Goal: Navigation & Orientation: Find specific page/section

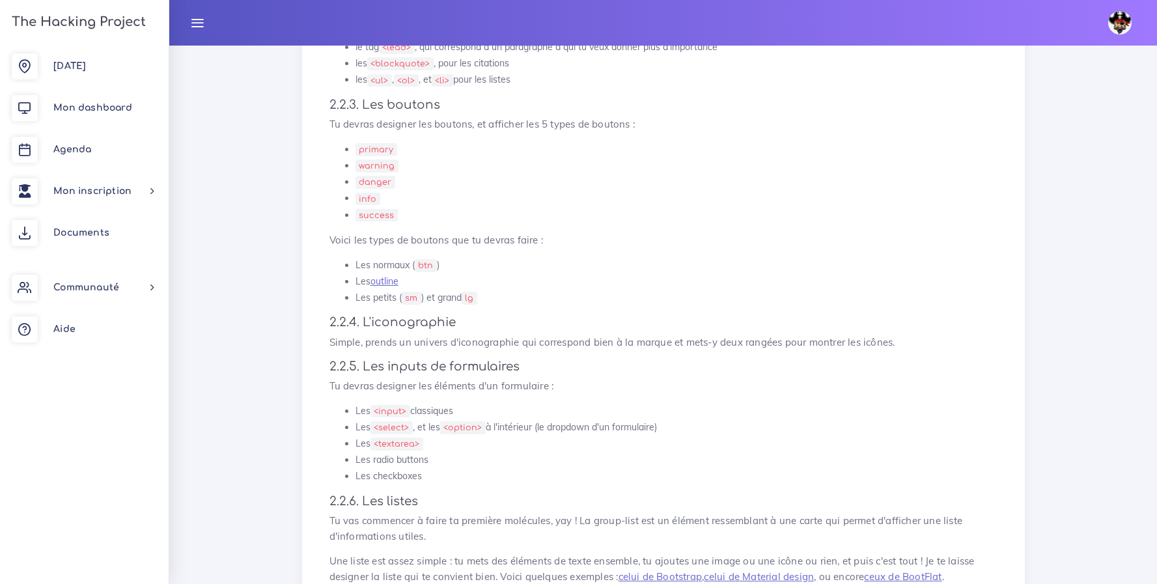
scroll to position [1423, 0]
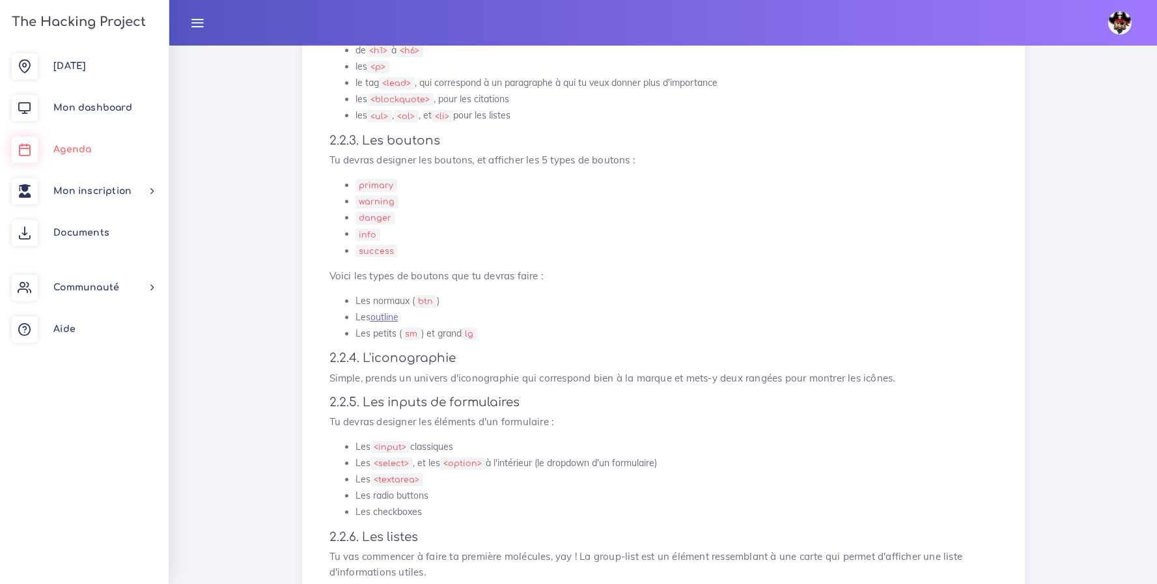
click at [83, 156] on link "Agenda" at bounding box center [84, 150] width 169 height 42
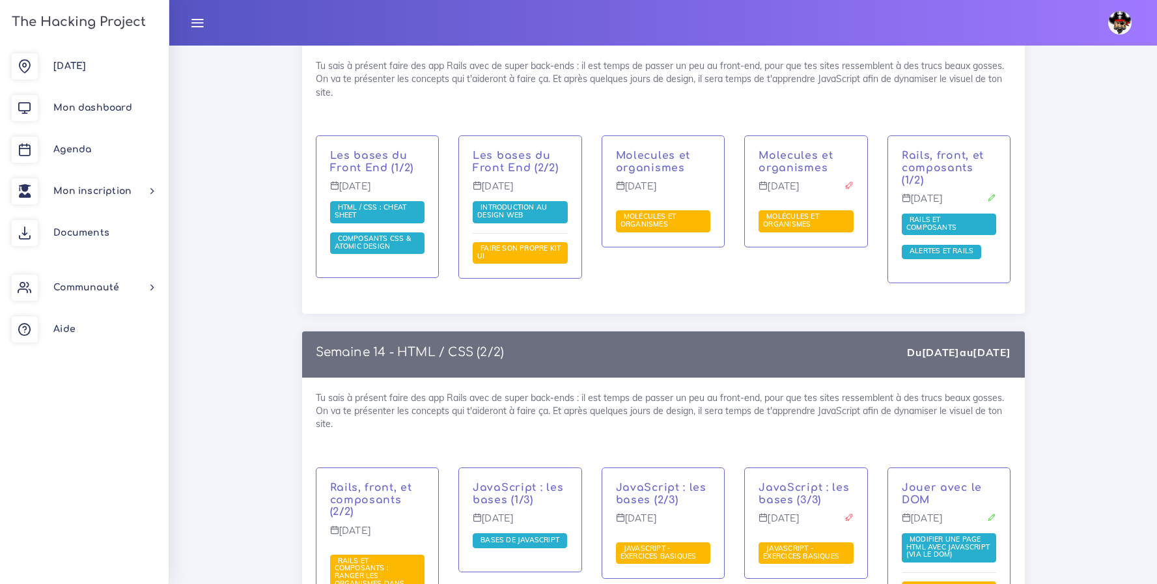
scroll to position [6528, 0]
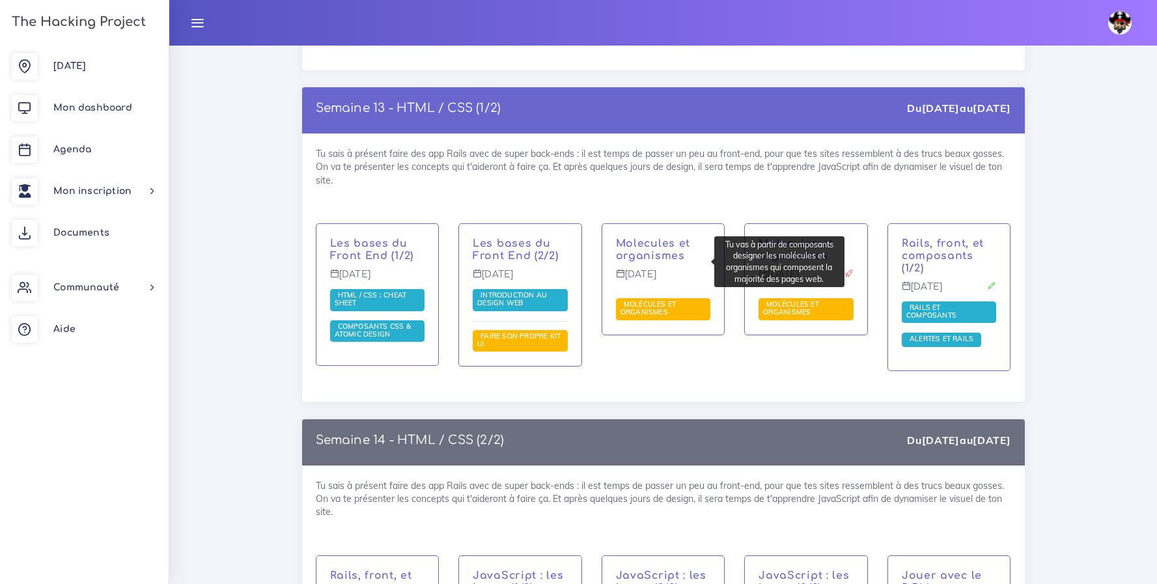
click at [659, 300] on span "Molécules et organismes" at bounding box center [649, 308] width 56 height 17
